Goal: Find specific page/section: Find specific page/section

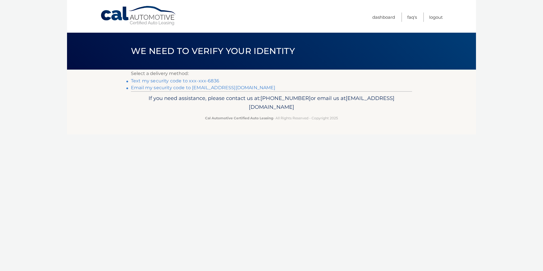
click at [182, 80] on link "Text my security code to xxx-xxx-6836" at bounding box center [175, 80] width 88 height 5
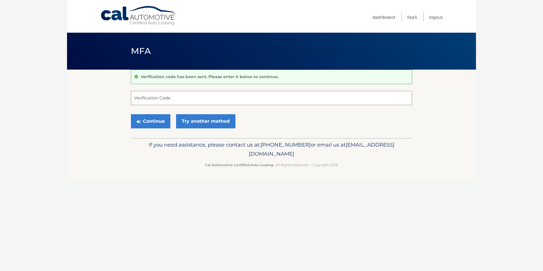
click at [264, 99] on input "Verification Code" at bounding box center [271, 98] width 281 height 14
type input "493501"
click at [131, 114] on button "Continue" at bounding box center [151, 121] width 40 height 14
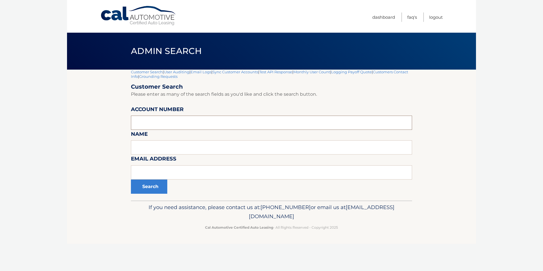
click at [222, 124] on input "text" at bounding box center [271, 123] width 281 height 14
paste input "44455526552"
type input "44455526552"
click at [131, 180] on button "Search" at bounding box center [149, 187] width 36 height 14
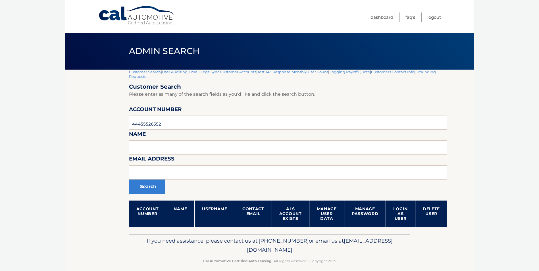
drag, startPoint x: 171, startPoint y: 122, endPoint x: 33, endPoint y: 122, distance: 138.1
click at [33, 122] on body "Cal Automotive Menu Dashboard FAQ's Logout |" at bounding box center [269, 135] width 539 height 271
click at [75, 140] on section "Customer Search | User Auditing | Email Logs | Sync Customer Accounts | Test AP…" at bounding box center [269, 152] width 409 height 165
